Goal: Task Accomplishment & Management: Use online tool/utility

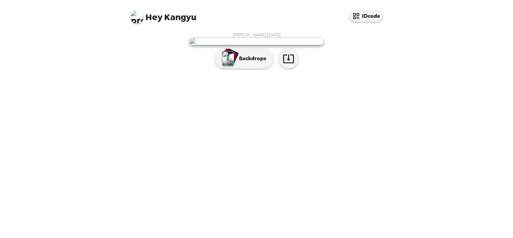
drag, startPoint x: 287, startPoint y: 216, endPoint x: 254, endPoint y: 103, distance: 117.3
click at [254, 45] on img at bounding box center [256, 41] width 134 height 7
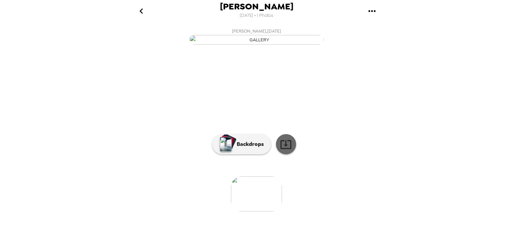
click at [288, 149] on icon at bounding box center [285, 144] width 11 height 9
